Goal: Transaction & Acquisition: Register for event/course

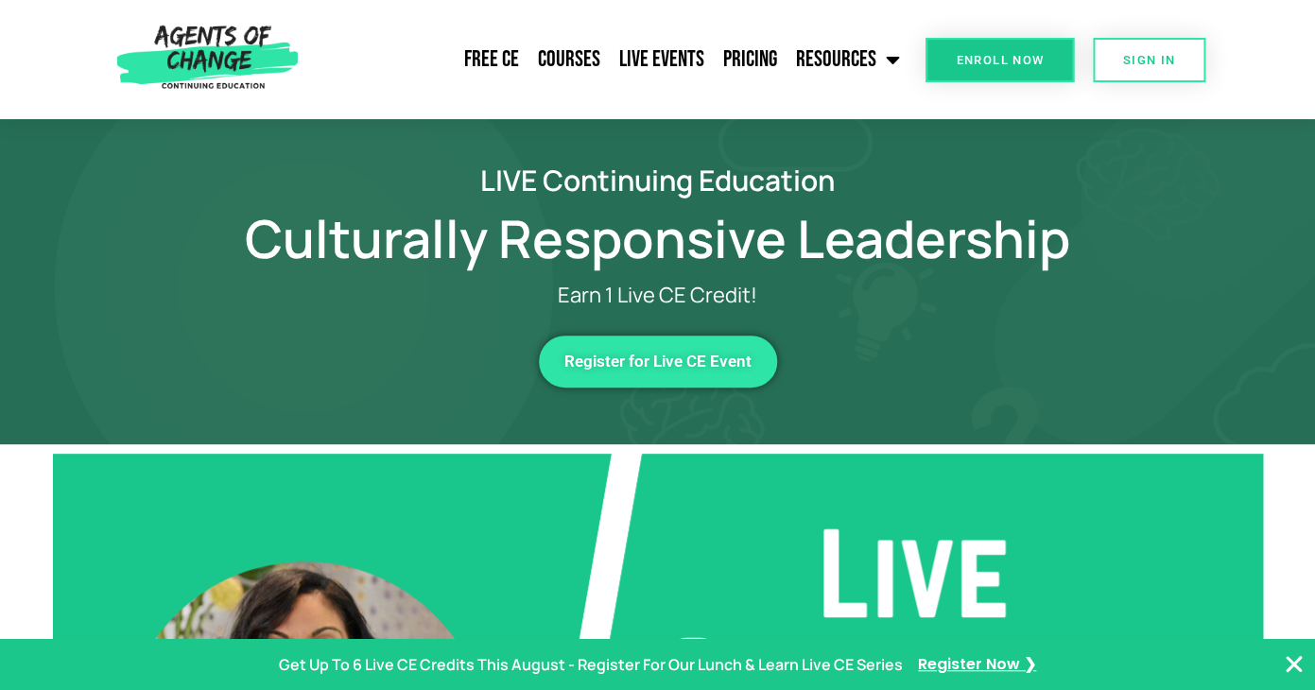
click at [692, 349] on link "Register for Live CE Event" at bounding box center [658, 361] width 238 height 52
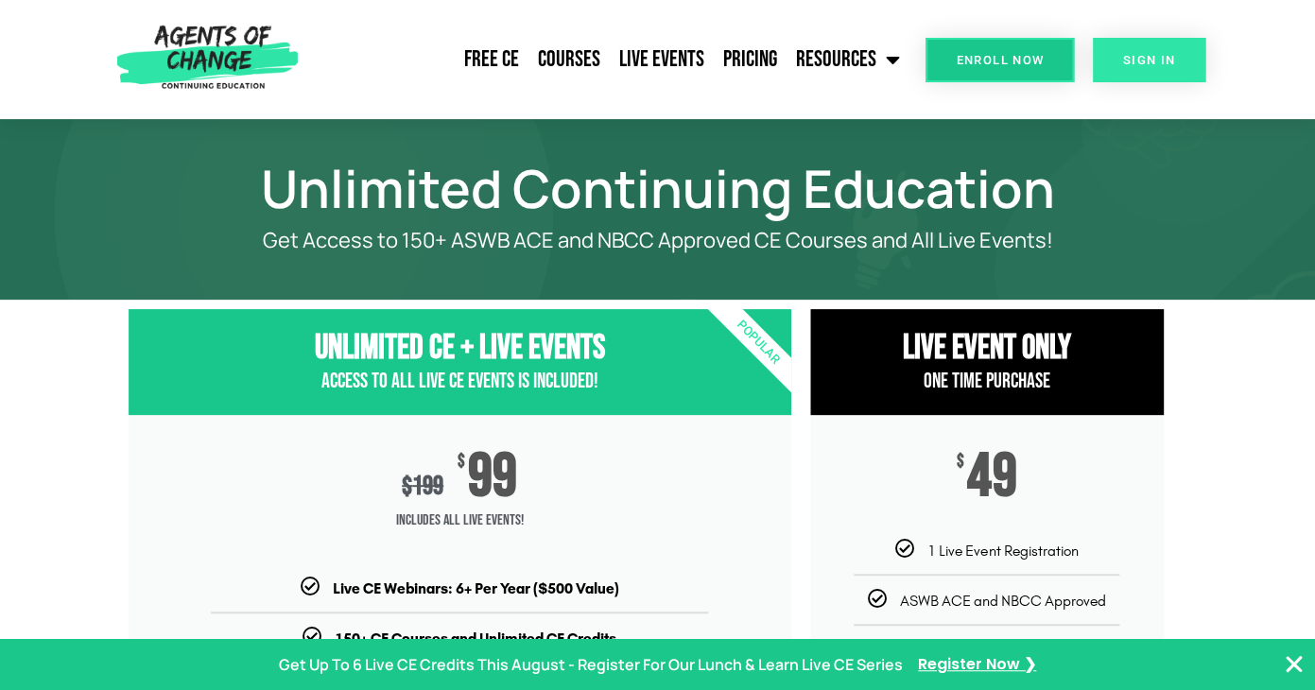
click at [1144, 70] on link "SIGN IN" at bounding box center [1149, 60] width 113 height 44
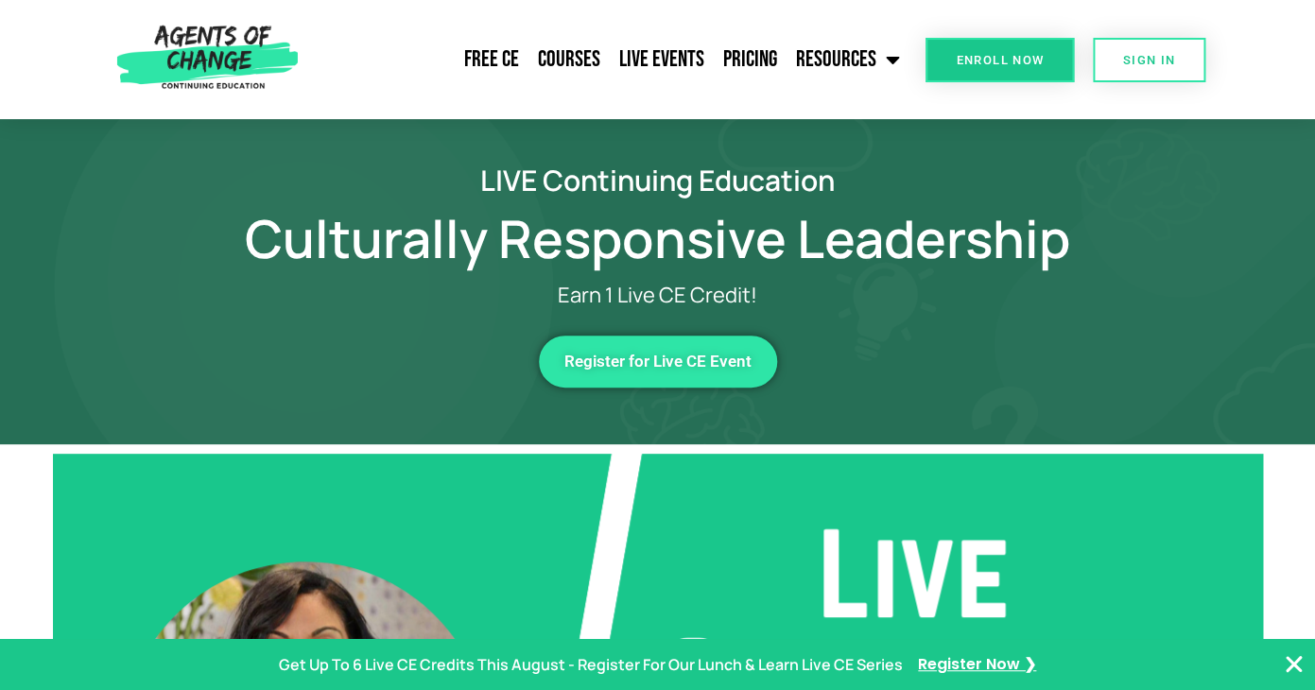
click at [675, 375] on link "Register for Live CE Event" at bounding box center [658, 361] width 238 height 52
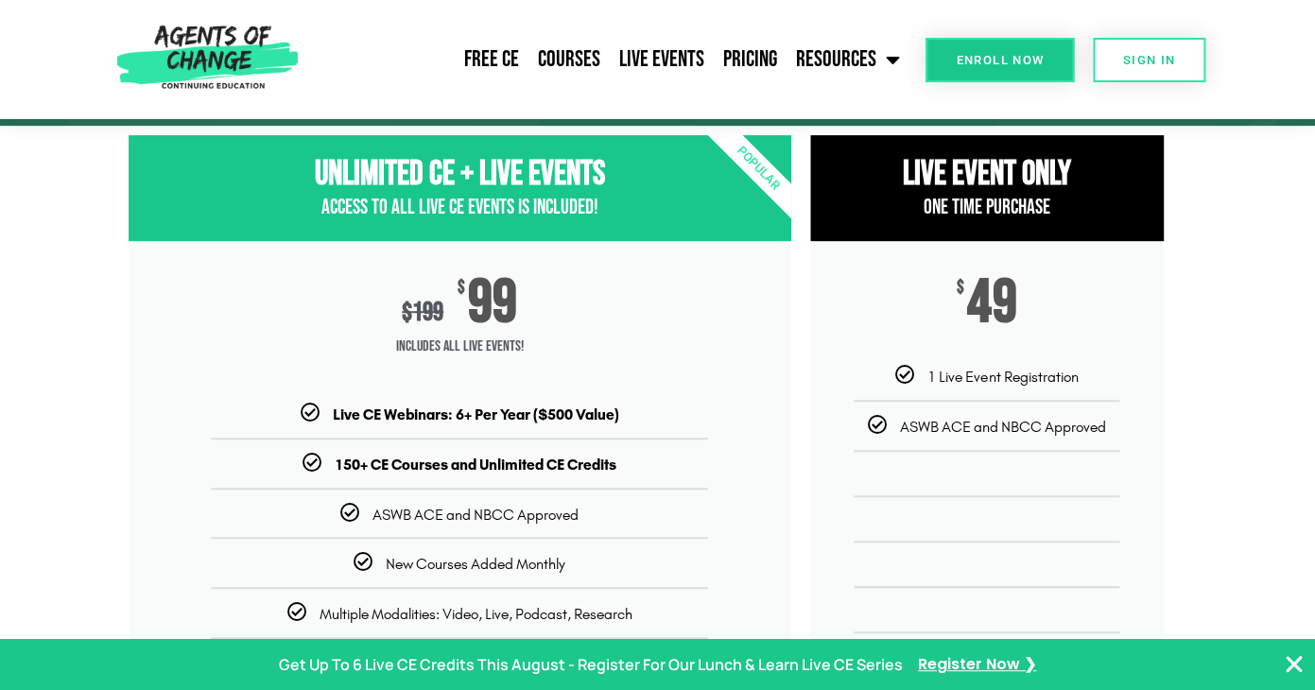
scroll to position [181, 0]
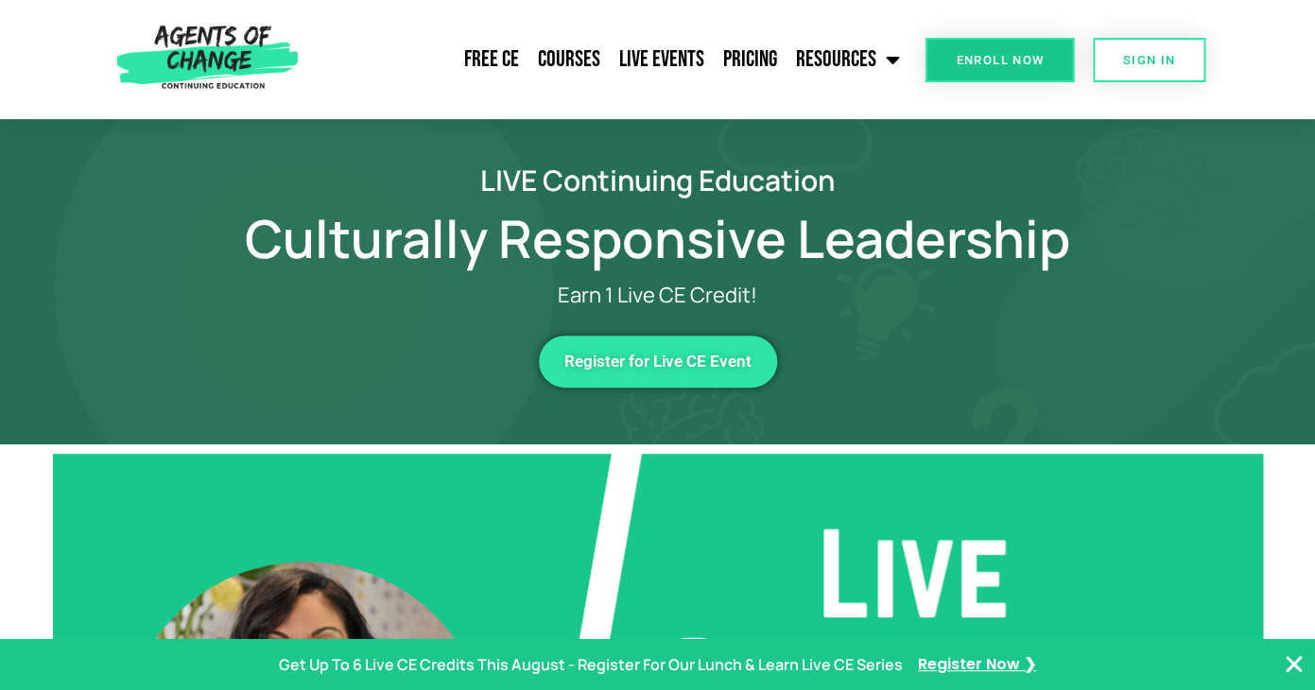
click at [729, 382] on link "Register for Live CE Event" at bounding box center [658, 361] width 238 height 52
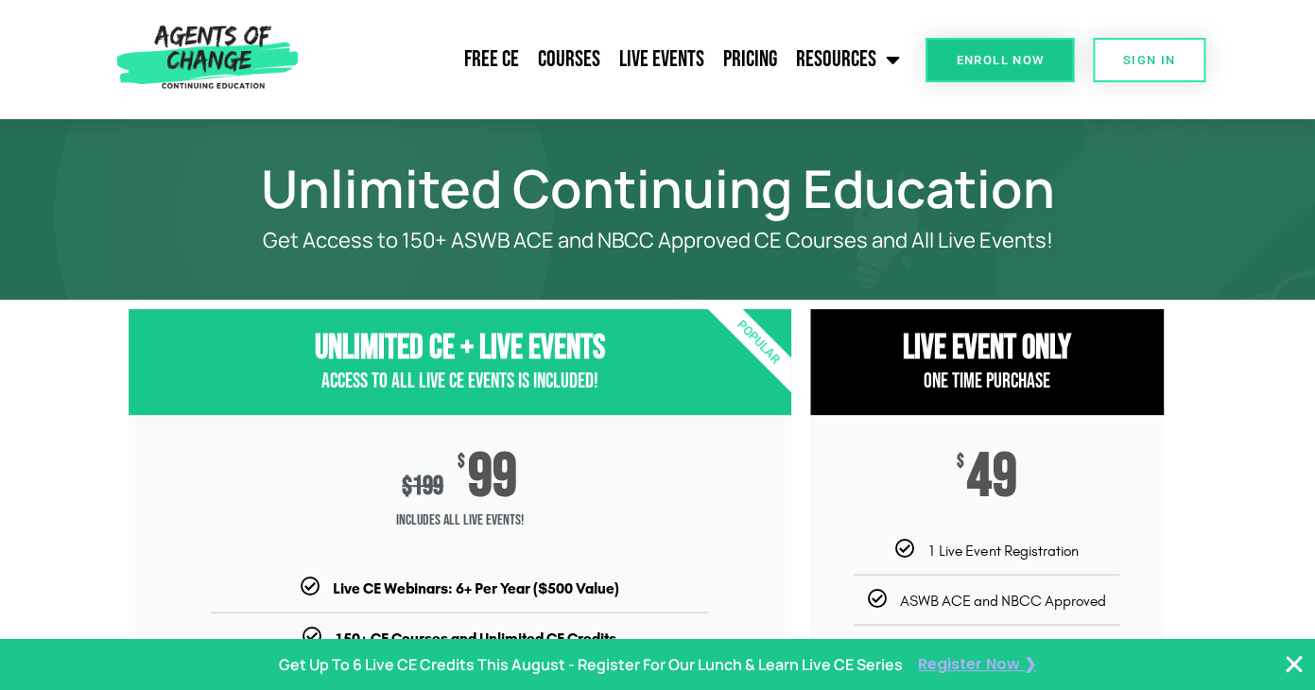
click at [979, 666] on span "Register Now ❯" at bounding box center [977, 664] width 118 height 27
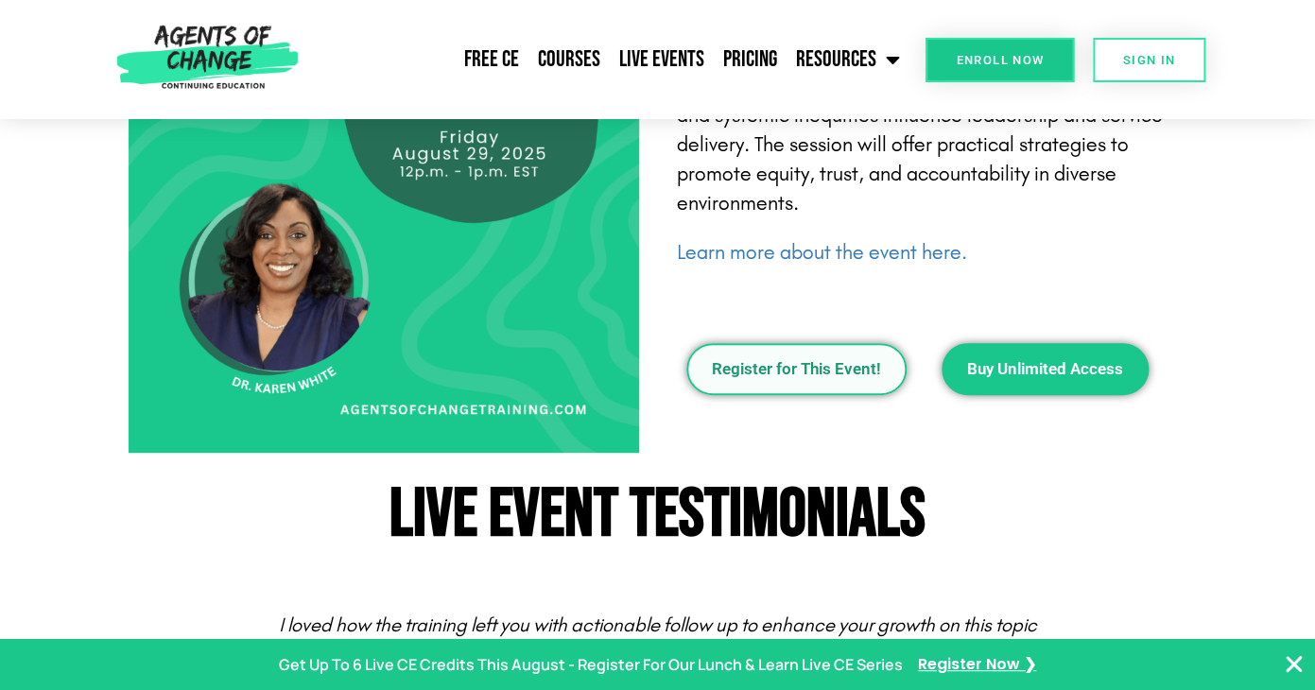
scroll to position [2676, 0]
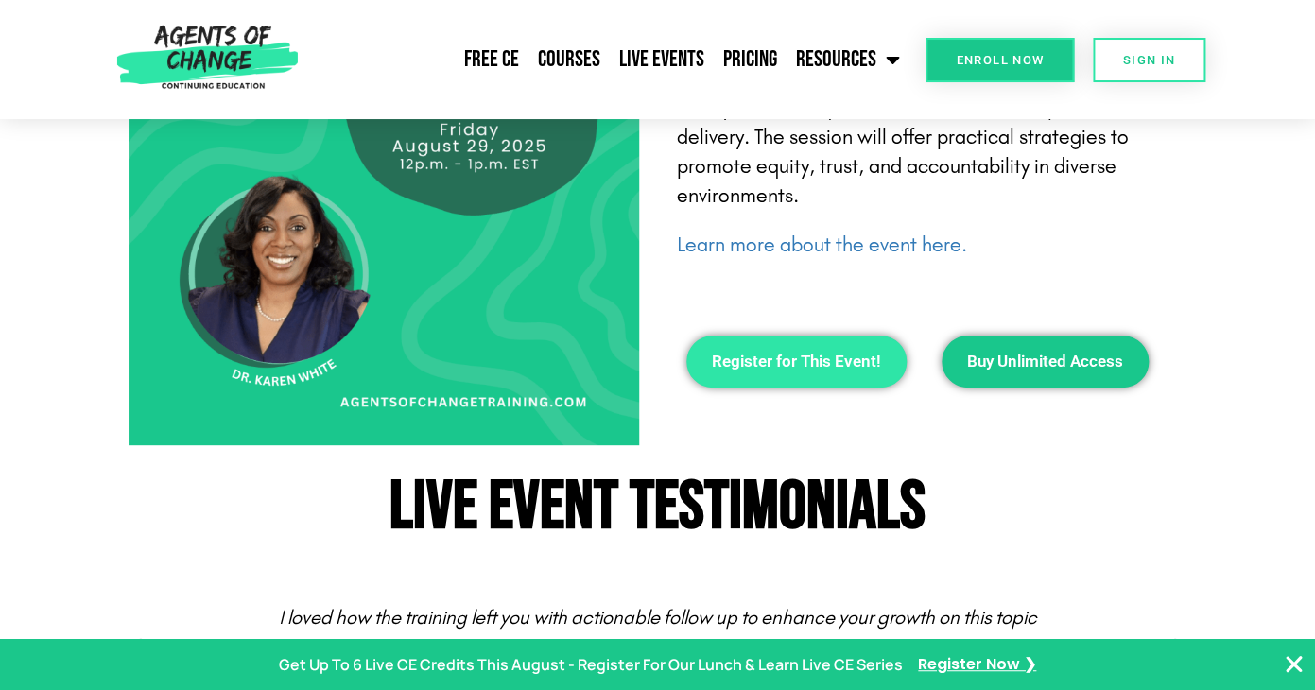
click at [822, 387] on link "Register for This Event!" at bounding box center [796, 361] width 220 height 52
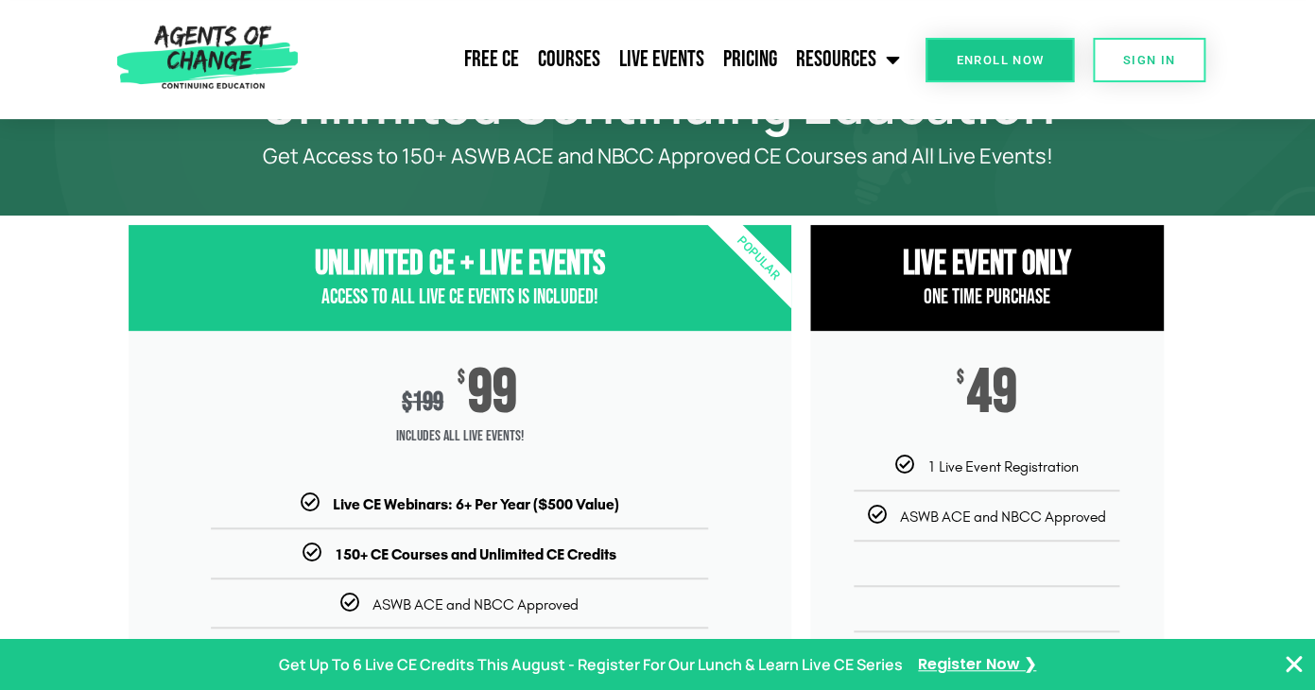
scroll to position [91, 0]
